Goal: Task Accomplishment & Management: Use online tool/utility

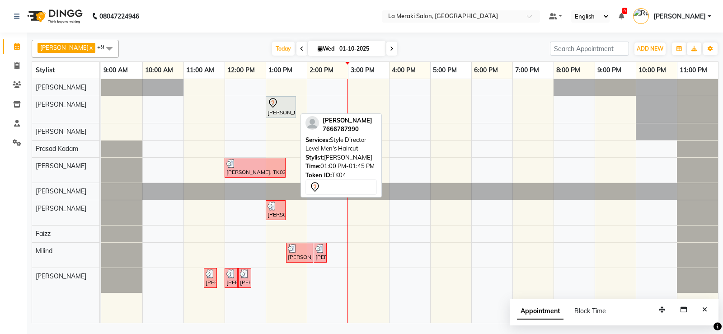
click at [281, 109] on div "[PERSON_NAME], TK04, 01:00 PM-01:45 PM, Style Director Level Men's Haircut" at bounding box center [281, 107] width 28 height 19
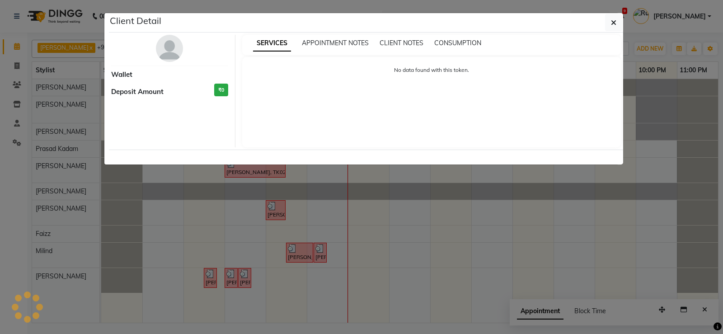
select select "7"
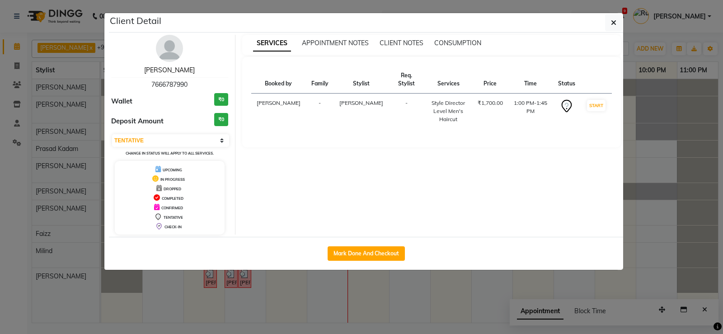
click at [175, 67] on link "[PERSON_NAME]" at bounding box center [169, 70] width 51 height 8
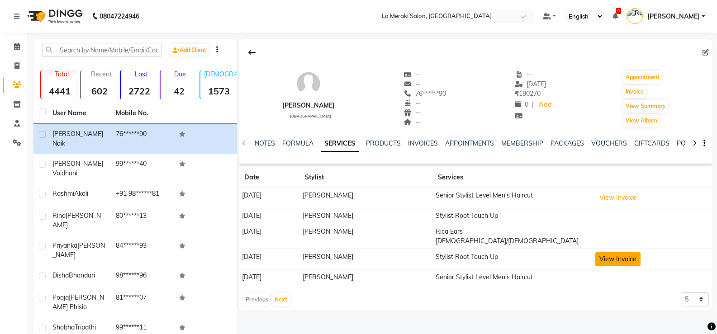
click at [629, 252] on button "View Invoice" at bounding box center [617, 259] width 45 height 14
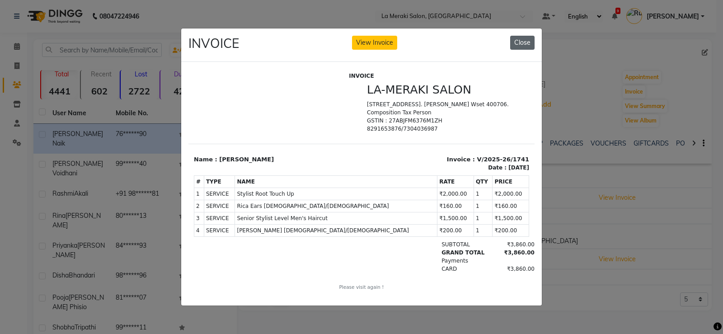
click at [520, 36] on button "Close" at bounding box center [522, 43] width 24 height 14
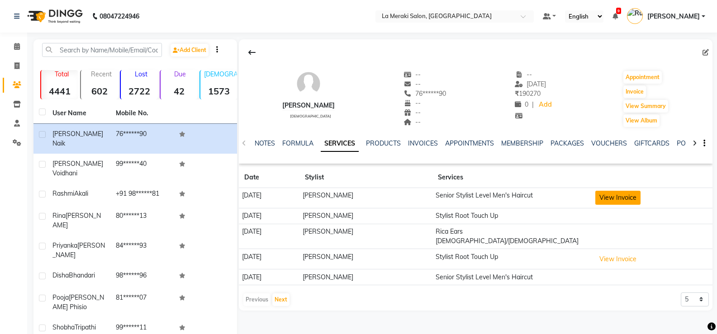
click at [640, 196] on button "View Invoice" at bounding box center [617, 198] width 45 height 14
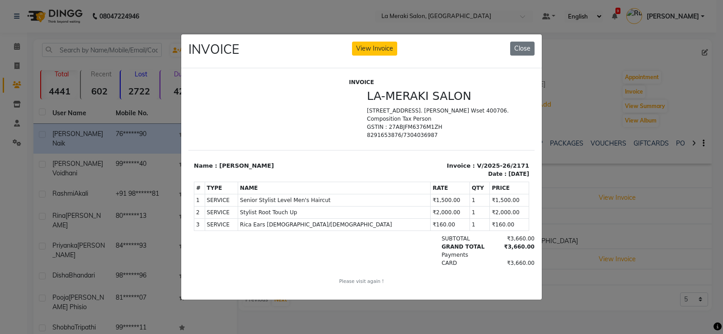
click at [524, 49] on button "Close" at bounding box center [522, 49] width 24 height 14
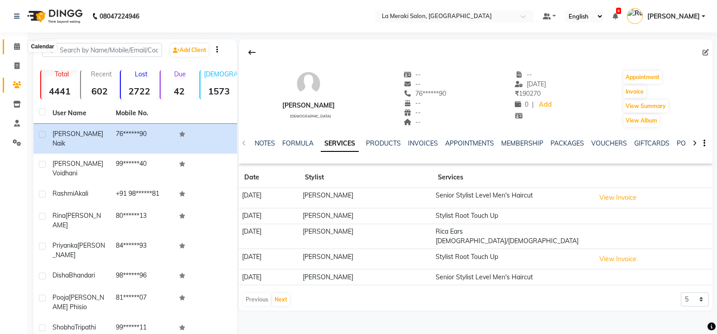
click at [18, 47] on icon at bounding box center [17, 46] width 6 height 7
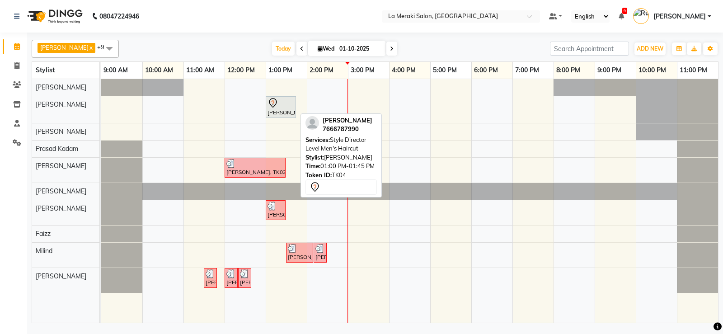
click at [276, 110] on div "[PERSON_NAME], TK04, 01:00 PM-01:45 PM, Style Director Level Men's Haircut" at bounding box center [281, 107] width 28 height 19
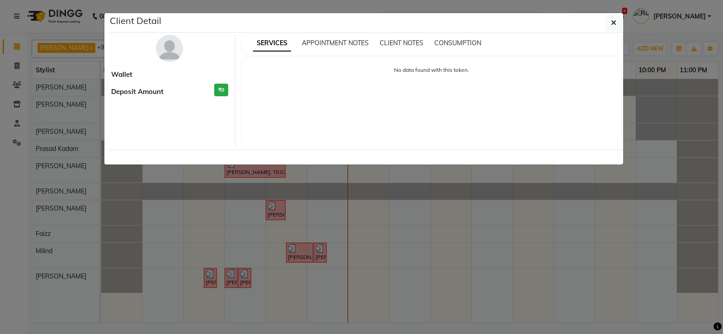
select select "7"
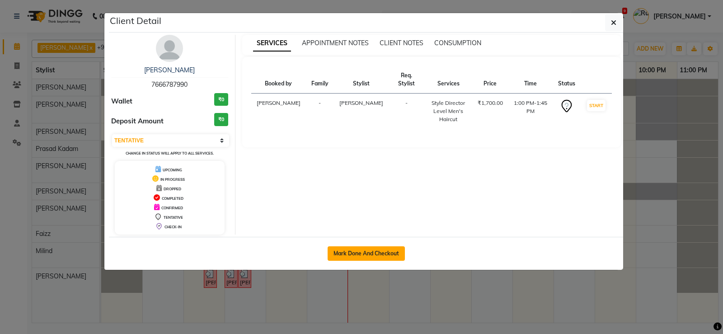
click at [371, 251] on button "Mark Done And Checkout" at bounding box center [366, 253] width 77 height 14
select select "service"
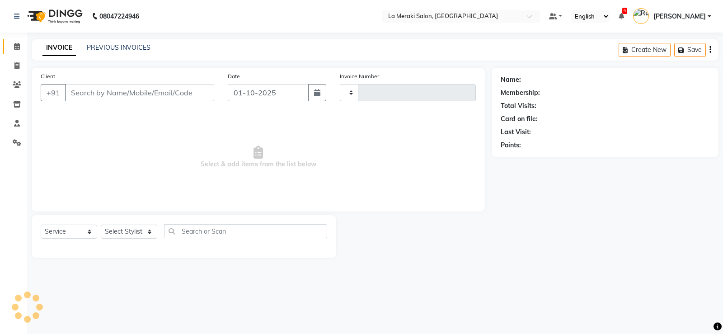
type input "2710"
select select "438"
type input "76******90"
select select "5905"
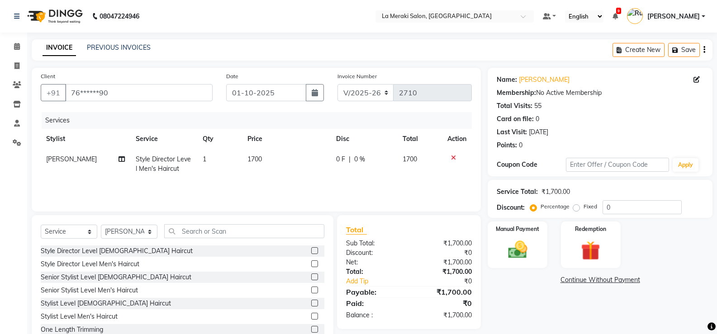
click at [151, 151] on td "Style Director Level Men's Haircut" at bounding box center [163, 164] width 67 height 30
select select "5905"
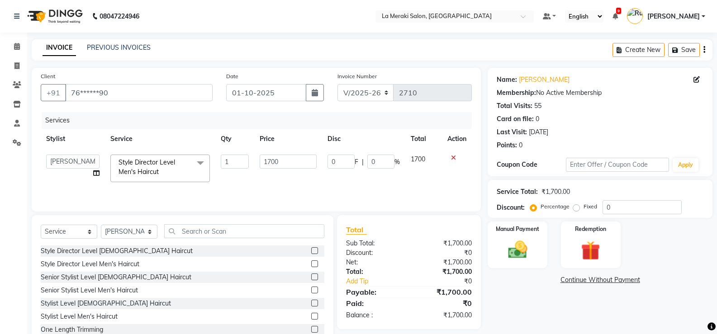
click at [162, 170] on span "Style Director Level Men's Haircut x" at bounding box center [156, 167] width 80 height 19
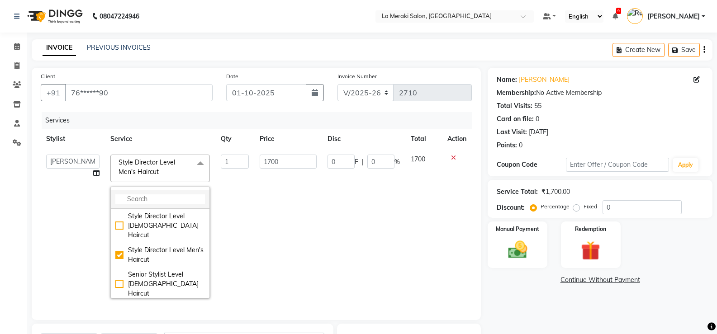
click at [149, 196] on input "multiselect-search" at bounding box center [160, 198] width 90 height 9
click at [117, 304] on div "Senior Stylist Level Men's Haircut" at bounding box center [160, 313] width 90 height 19
checkbox input "false"
checkbox input "true"
type input "1500"
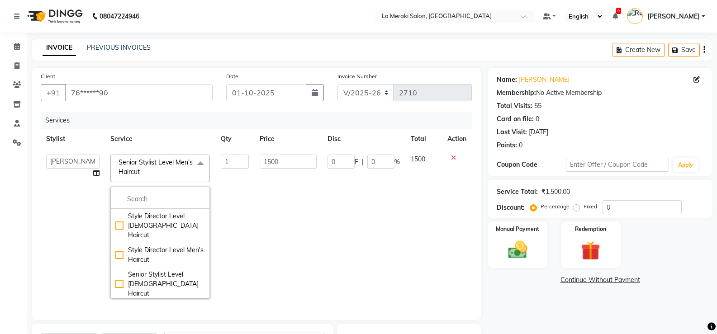
click at [300, 189] on td "1500" at bounding box center [287, 226] width 67 height 155
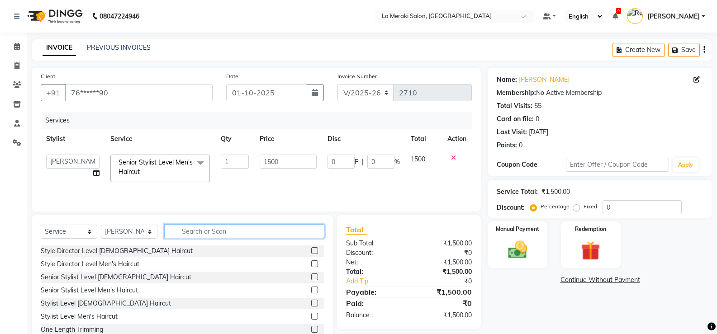
click at [195, 233] on input "text" at bounding box center [244, 231] width 160 height 14
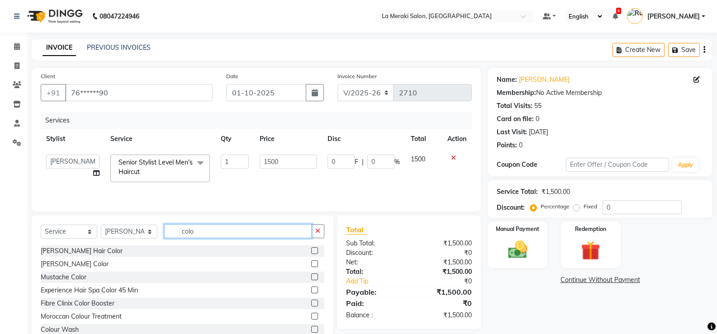
scroll to position [45, 0]
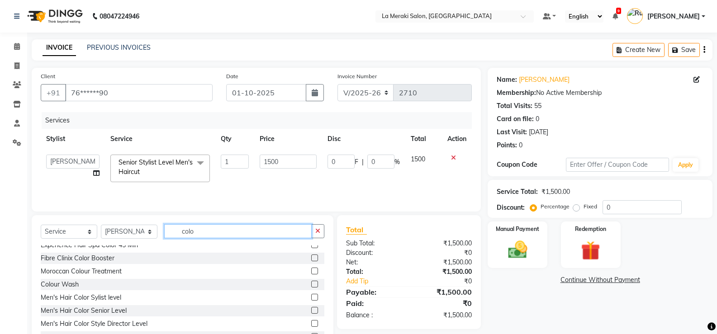
type input "colo"
click at [311, 296] on label at bounding box center [314, 297] width 7 height 7
click at [311, 296] on input "checkbox" at bounding box center [314, 298] width 6 height 6
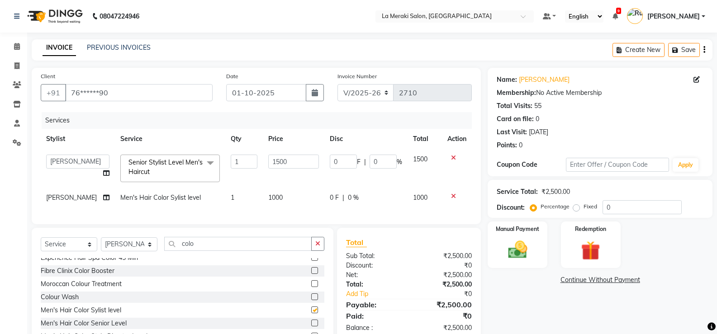
checkbox input "false"
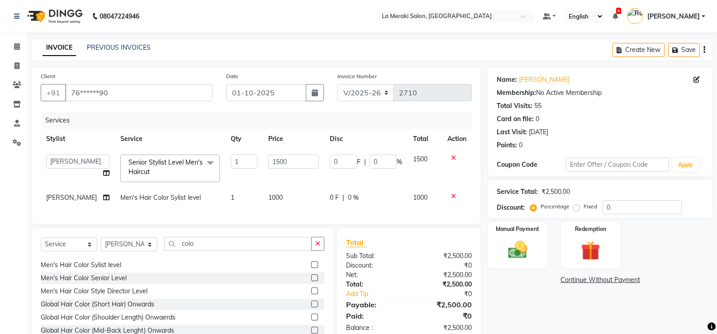
click at [311, 281] on label at bounding box center [314, 277] width 7 height 7
click at [311, 281] on input "checkbox" at bounding box center [314, 278] width 6 height 6
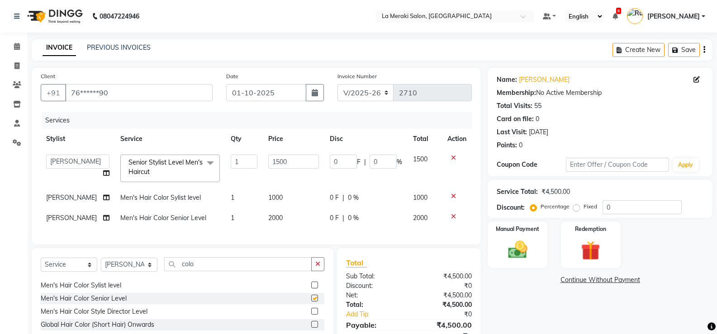
checkbox input "false"
click at [451, 196] on icon at bounding box center [453, 196] width 5 height 6
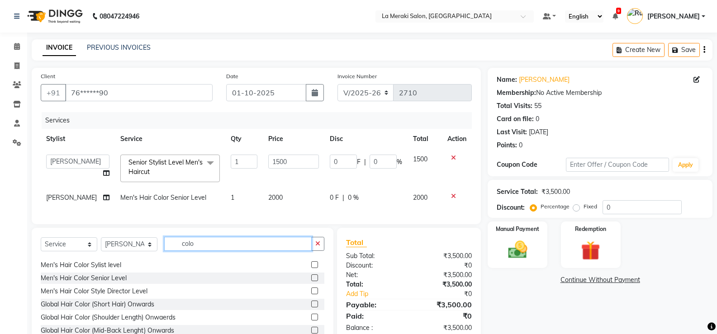
click at [226, 250] on input "colo" at bounding box center [237, 244] width 147 height 14
click at [132, 247] on select "Select Stylist [PERSON_NAME] Anus [PERSON_NAME] Faizz [PERSON_NAME] [PERSON_NAM…" at bounding box center [129, 244] width 57 height 14
select select "92930"
click at [101, 244] on select "Select Stylist [PERSON_NAME] Anus [PERSON_NAME] Faizz [PERSON_NAME] [PERSON_NAM…" at bounding box center [129, 244] width 57 height 14
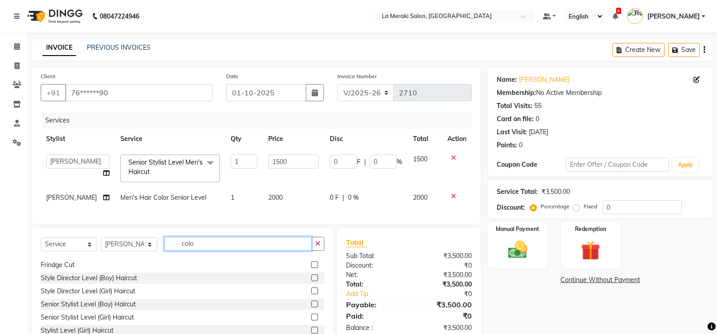
click at [214, 251] on input "colo" at bounding box center [237, 244] width 147 height 14
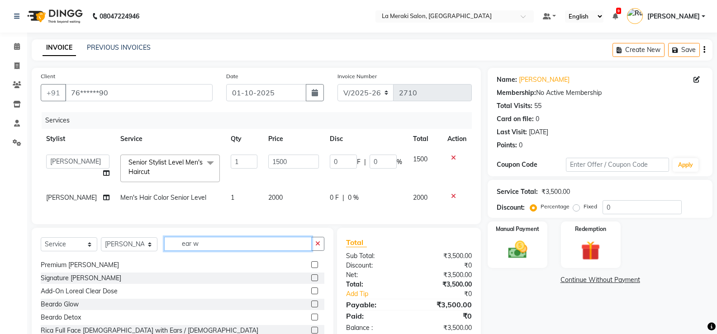
scroll to position [0, 0]
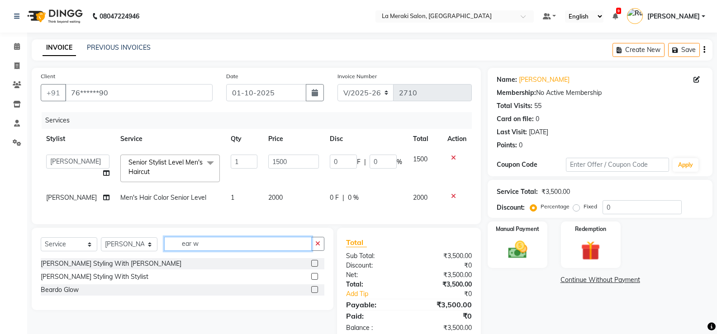
click at [252, 251] on input "ear w" at bounding box center [237, 244] width 147 height 14
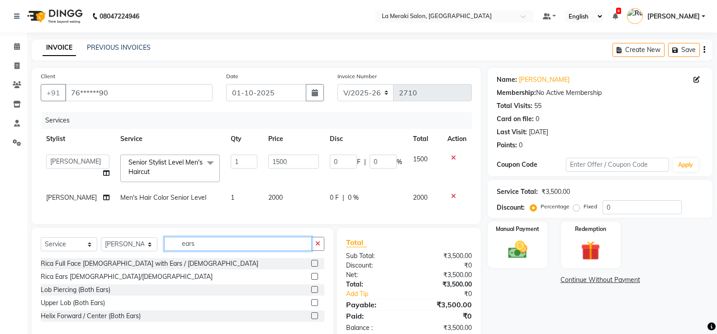
type input "ears"
click at [312, 280] on label at bounding box center [314, 276] width 7 height 7
click at [312, 280] on input "checkbox" at bounding box center [314, 277] width 6 height 6
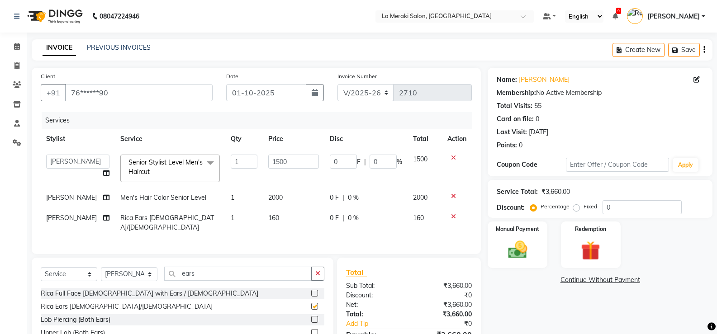
checkbox input "false"
click at [225, 278] on input "ears" at bounding box center [237, 274] width 147 height 14
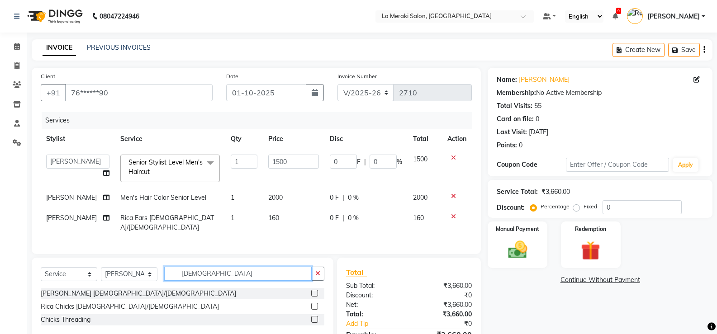
type input "[DEMOGRAPHIC_DATA]"
click at [315, 297] on label at bounding box center [314, 293] width 7 height 7
click at [315, 297] on input "checkbox" at bounding box center [314, 294] width 6 height 6
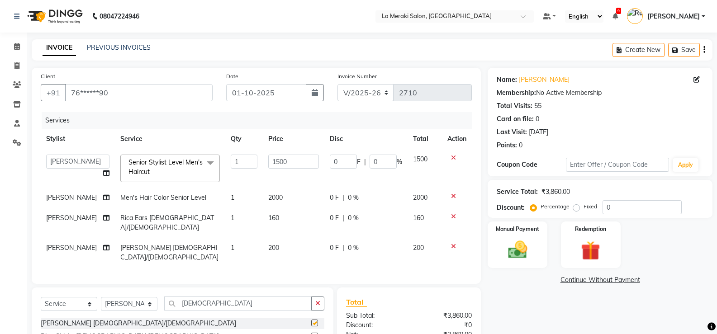
checkbox input "false"
click at [234, 311] on input "[DEMOGRAPHIC_DATA]" at bounding box center [237, 304] width 147 height 14
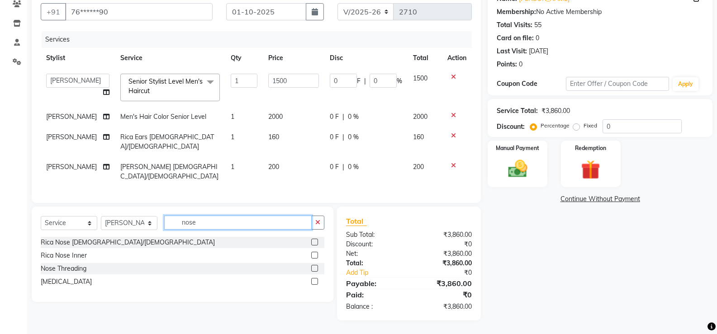
type input "nose"
click at [317, 244] on label at bounding box center [314, 242] width 7 height 7
click at [317, 244] on input "checkbox" at bounding box center [314, 243] width 6 height 6
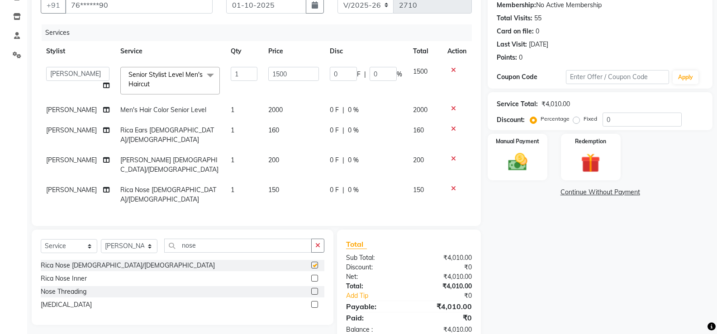
checkbox input "false"
click at [268, 156] on span "200" at bounding box center [273, 160] width 11 height 8
select select "92930"
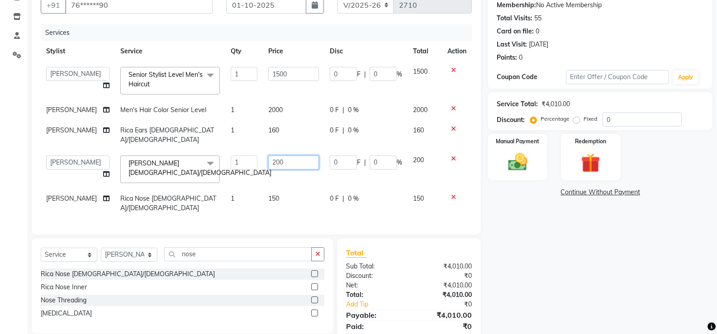
drag, startPoint x: 278, startPoint y: 161, endPoint x: 272, endPoint y: 160, distance: 6.1
click at [272, 160] on input "200" at bounding box center [293, 163] width 51 height 14
type input "250"
click at [491, 206] on div "Name: [PERSON_NAME] Membership: No Active Membership Total Visits: 55 Card on f…" at bounding box center [603, 166] width 232 height 372
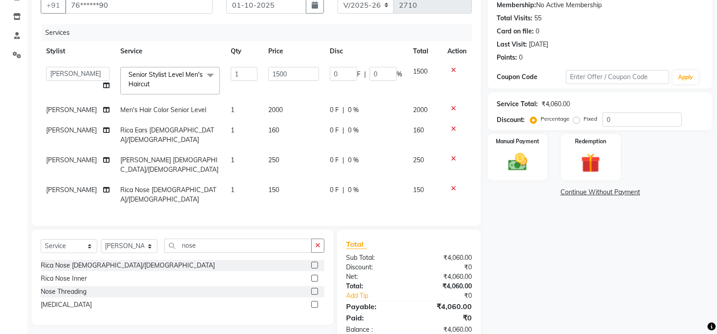
scroll to position [118, 0]
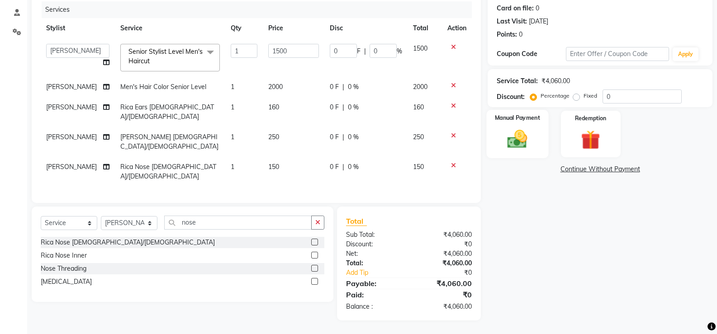
click at [518, 140] on img at bounding box center [517, 139] width 32 height 23
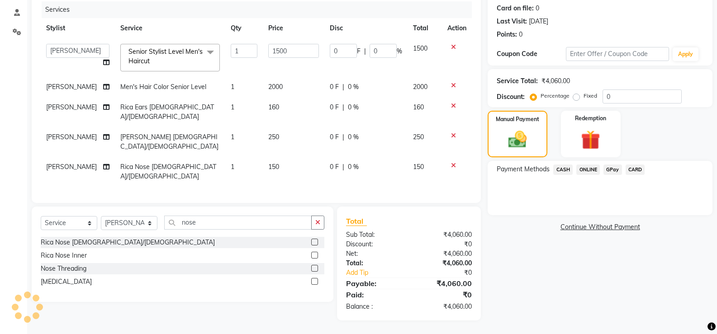
click at [636, 165] on span "CARD" at bounding box center [634, 170] width 19 height 10
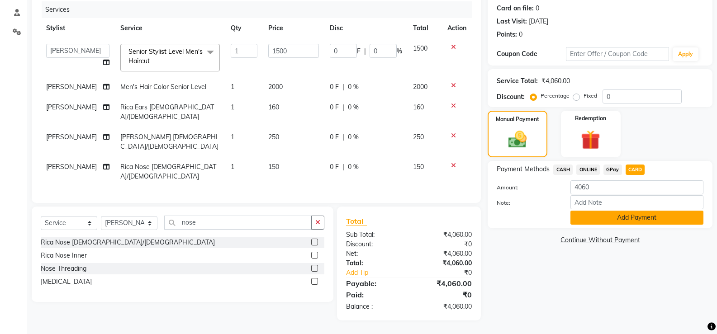
click at [634, 213] on button "Add Payment" at bounding box center [636, 218] width 133 height 14
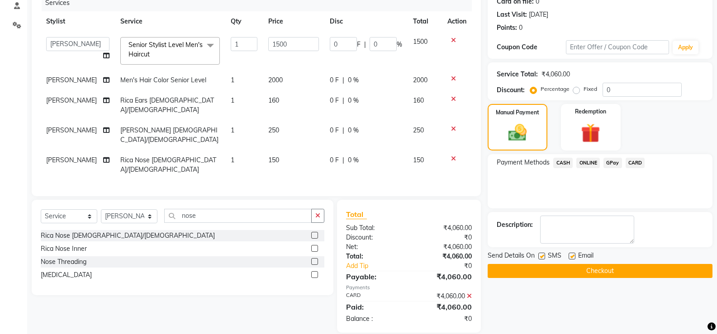
scroll to position [137, 0]
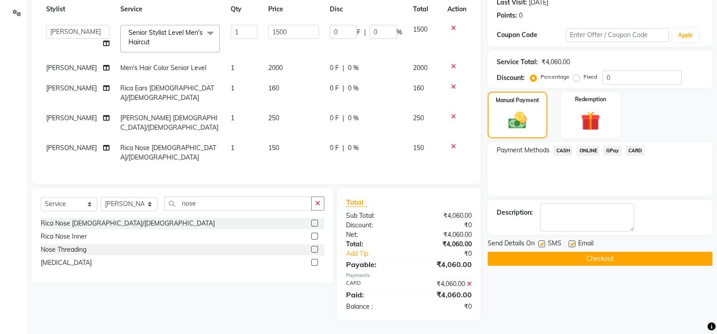
click at [543, 241] on label at bounding box center [541, 244] width 7 height 7
click at [543, 241] on input "checkbox" at bounding box center [541, 244] width 6 height 6
checkbox input "false"
click at [572, 241] on label at bounding box center [571, 244] width 7 height 7
click at [572, 241] on input "checkbox" at bounding box center [571, 244] width 6 height 6
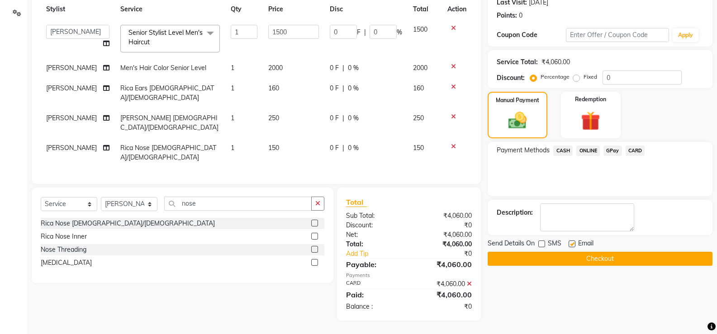
checkbox input "false"
click at [585, 252] on button "Checkout" at bounding box center [599, 259] width 225 height 14
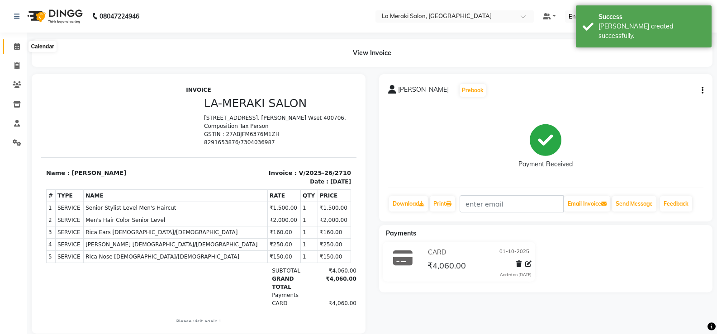
click at [11, 48] on span at bounding box center [17, 47] width 16 height 10
